Goal: Information Seeking & Learning: Learn about a topic

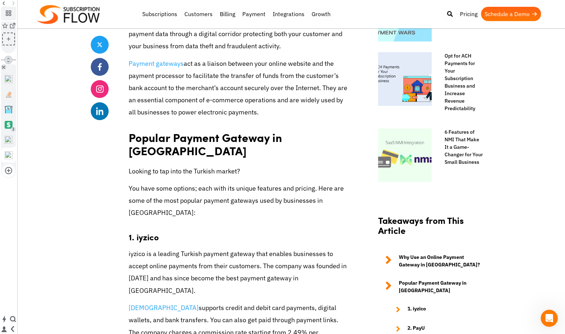
scroll to position [521, 0]
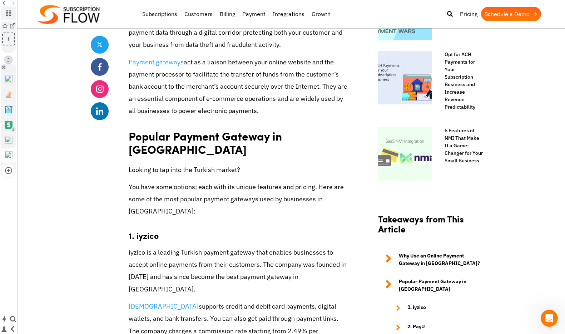
click at [149, 229] on strong "1. iyzico" at bounding box center [144, 235] width 30 height 12
click at [137, 302] on link "iyzico" at bounding box center [164, 306] width 70 height 9
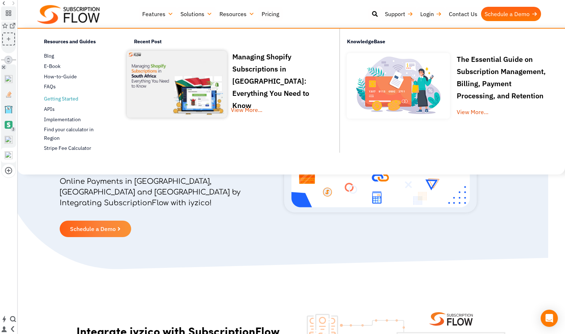
click at [57, 100] on span "Getting Started" at bounding box center [61, 99] width 34 height 8
click at [53, 109] on span "APIs" at bounding box center [49, 109] width 11 height 8
